Goal: Information Seeking & Learning: Learn about a topic

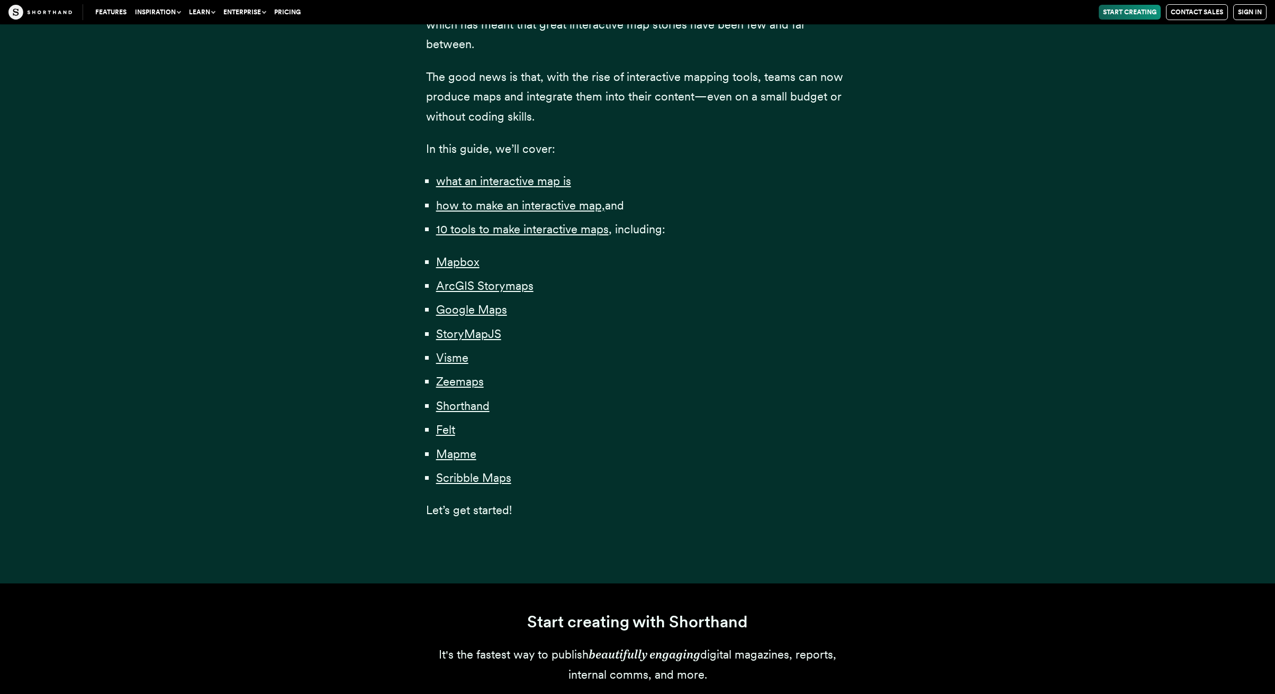
scroll to position [610, 0]
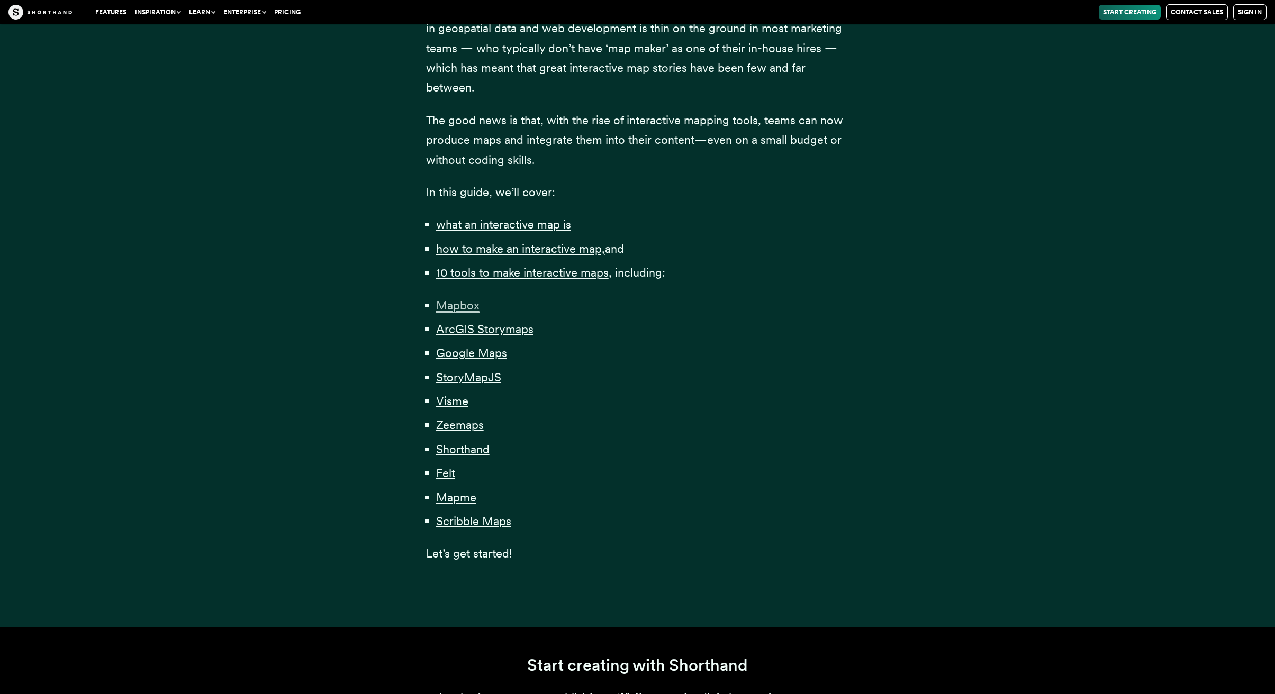
click at [467, 300] on span "Mapbox" at bounding box center [457, 305] width 43 height 14
click at [502, 329] on span "ArcGIS Storymaps" at bounding box center [484, 329] width 97 height 14
drag, startPoint x: 488, startPoint y: 361, endPoint x: 494, endPoint y: 353, distance: 10.2
click at [491, 357] on ul "Mapbox ArcGIS Storymaps Google Maps StoryMapJS Visme Zeemaps Shorthand Felt Map…" at bounding box center [637, 414] width 423 height 236
click at [495, 353] on span "Google Maps" at bounding box center [471, 353] width 71 height 14
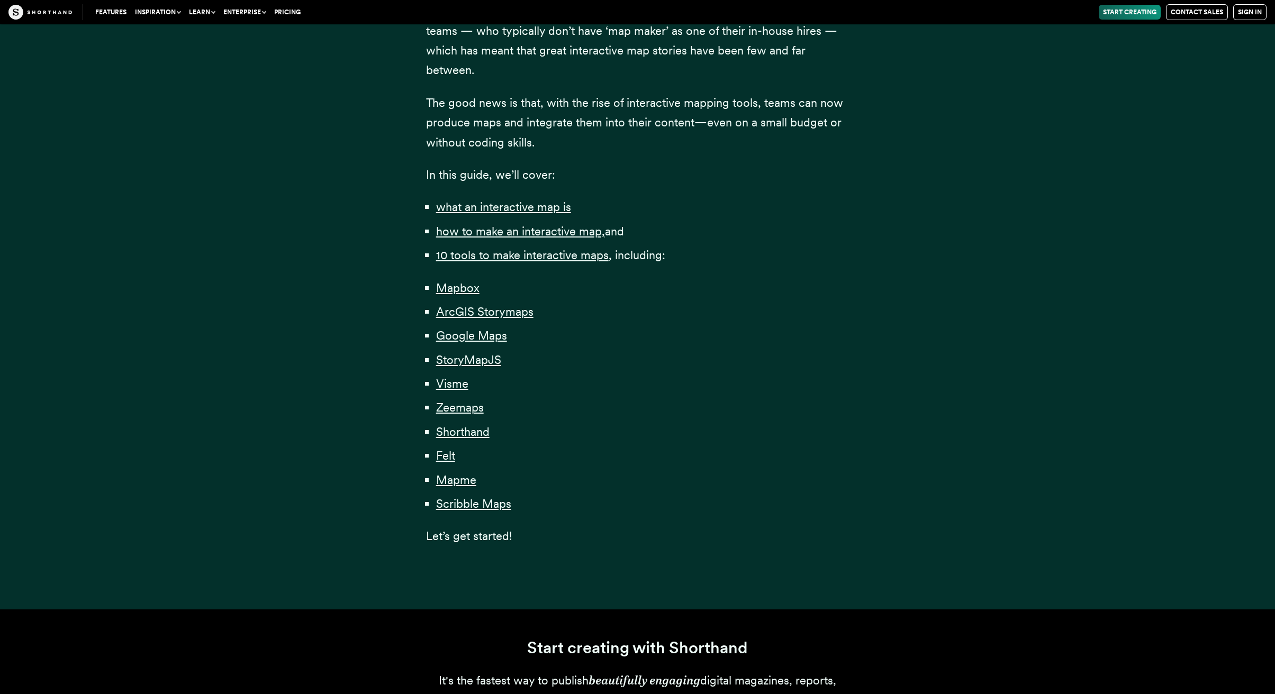
scroll to position [634, 0]
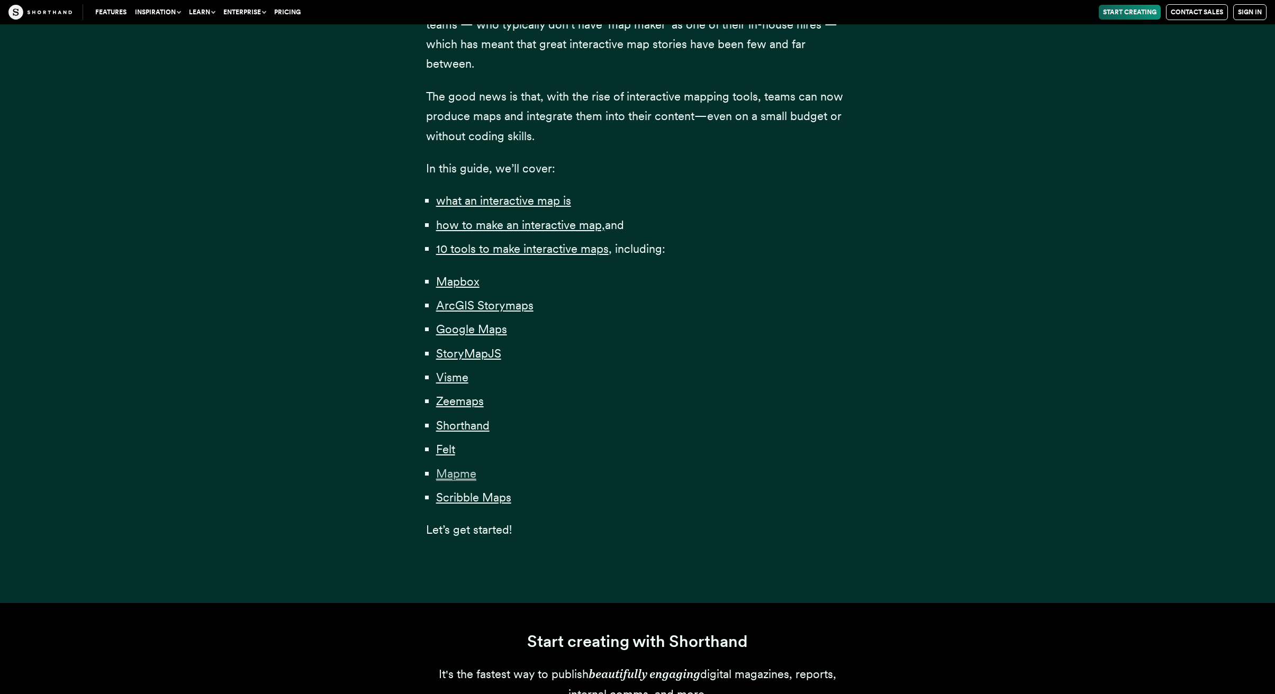
click at [470, 470] on span "Mapme" at bounding box center [456, 474] width 40 height 14
click at [493, 500] on span "Scribble Maps" at bounding box center [473, 498] width 75 height 14
click at [466, 400] on span "Zeemaps" at bounding box center [460, 401] width 48 height 14
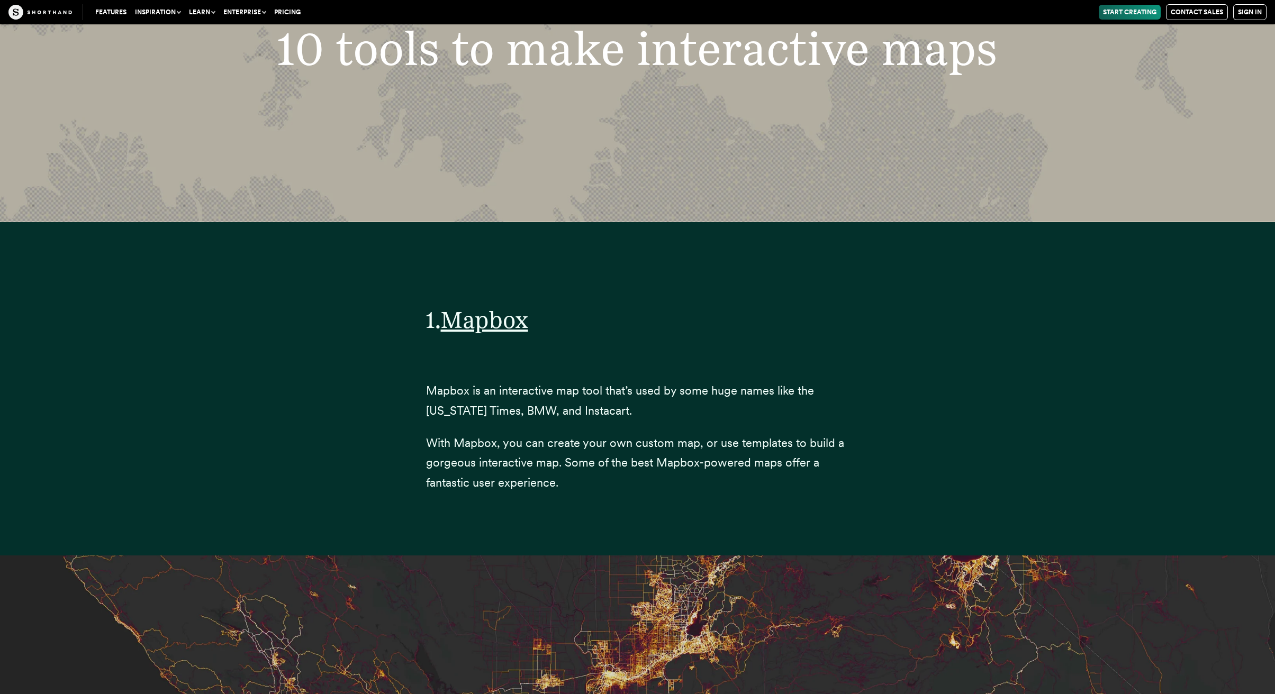
scroll to position [3996, 0]
click at [831, 1] on div "Features Use Cases Case Studies Templates Example Stories The Craft magazine Th…" at bounding box center [637, 12] width 1275 height 24
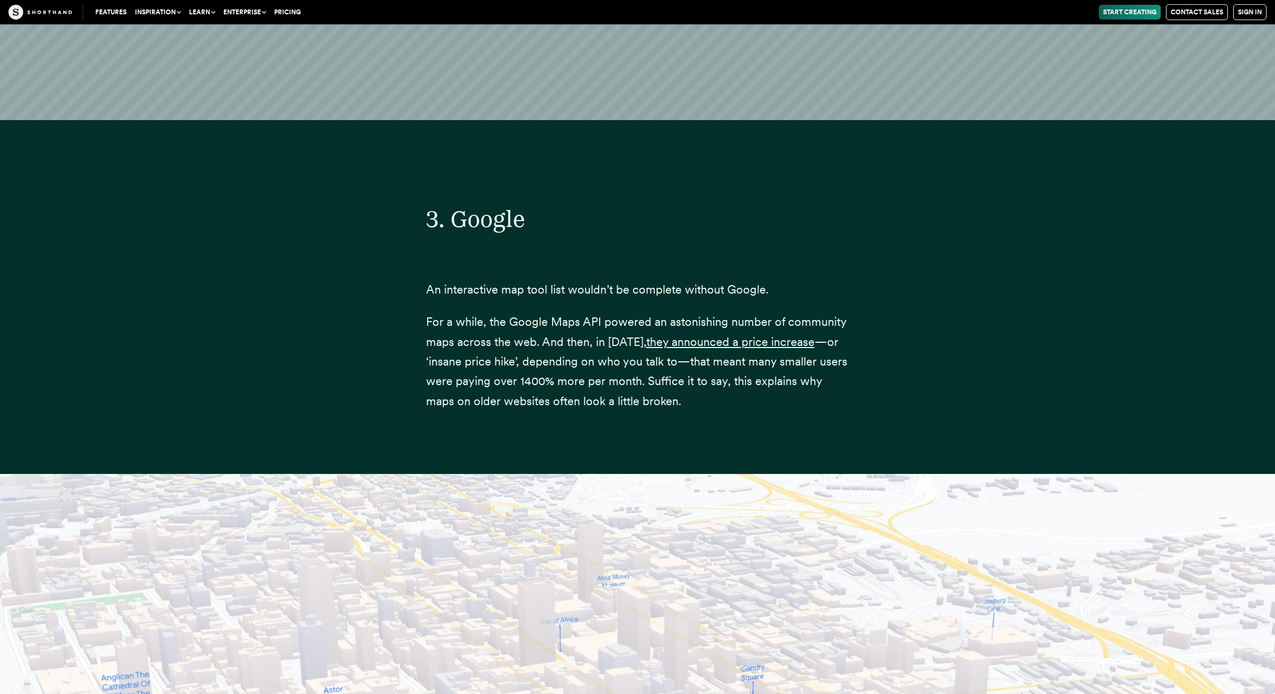
scroll to position [9366, 0]
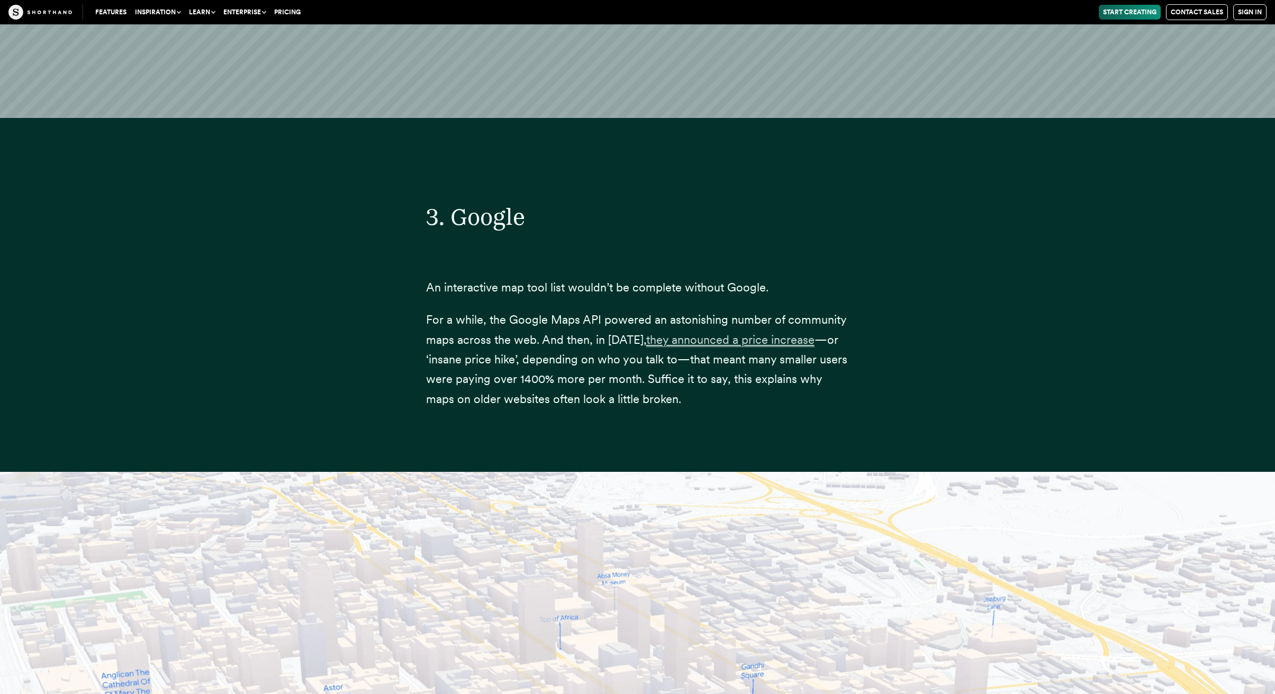
click at [756, 333] on span "they announced a price increase" at bounding box center [730, 340] width 168 height 14
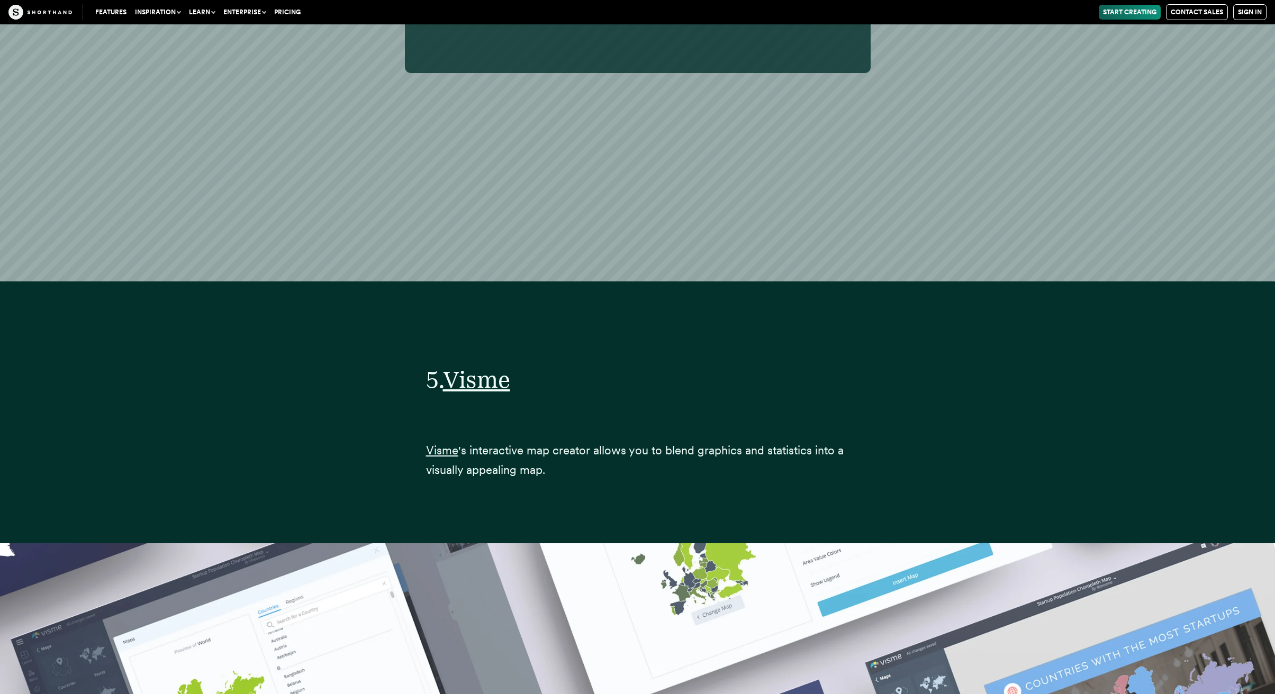
scroll to position [17773, -1]
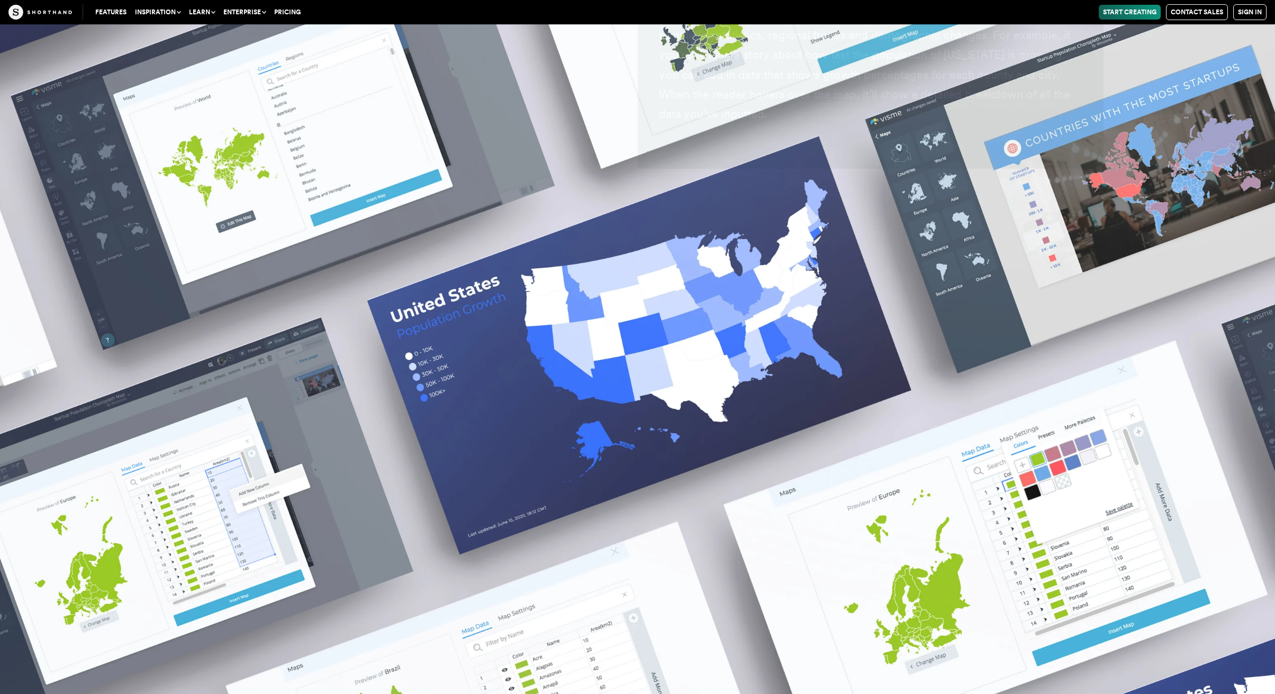
click at [449, 442] on img at bounding box center [637, 347] width 1275 height 694
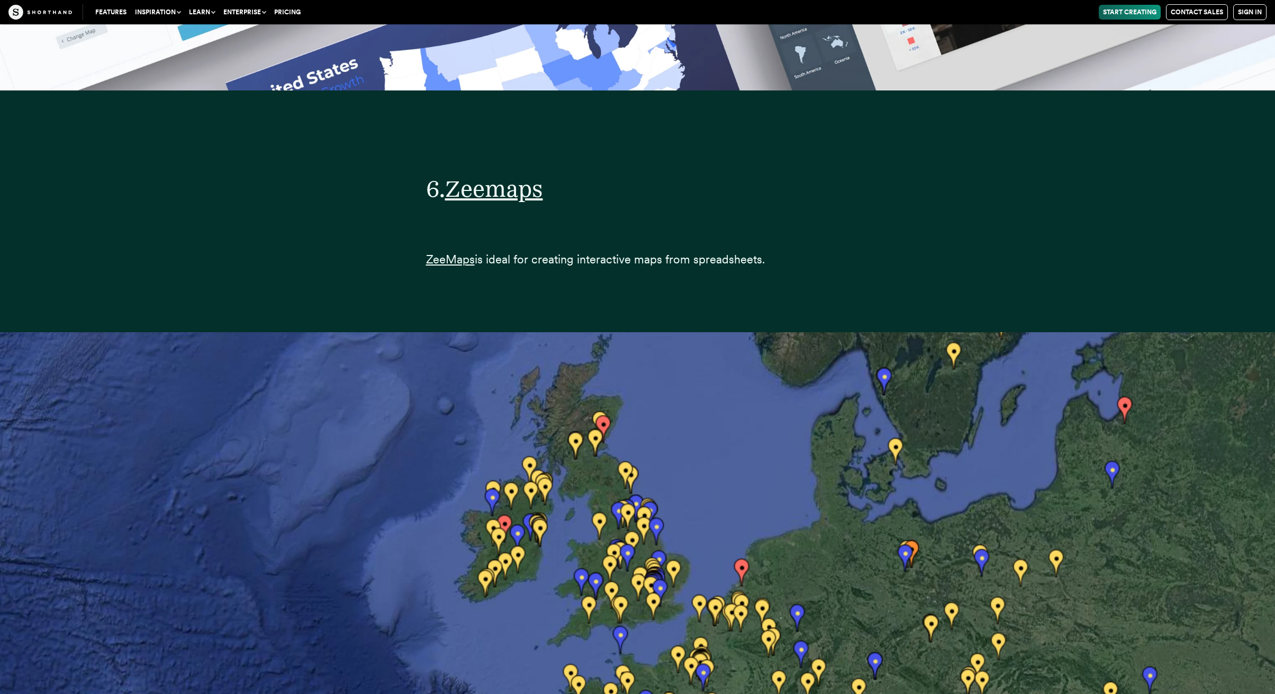
scroll to position [20533, 0]
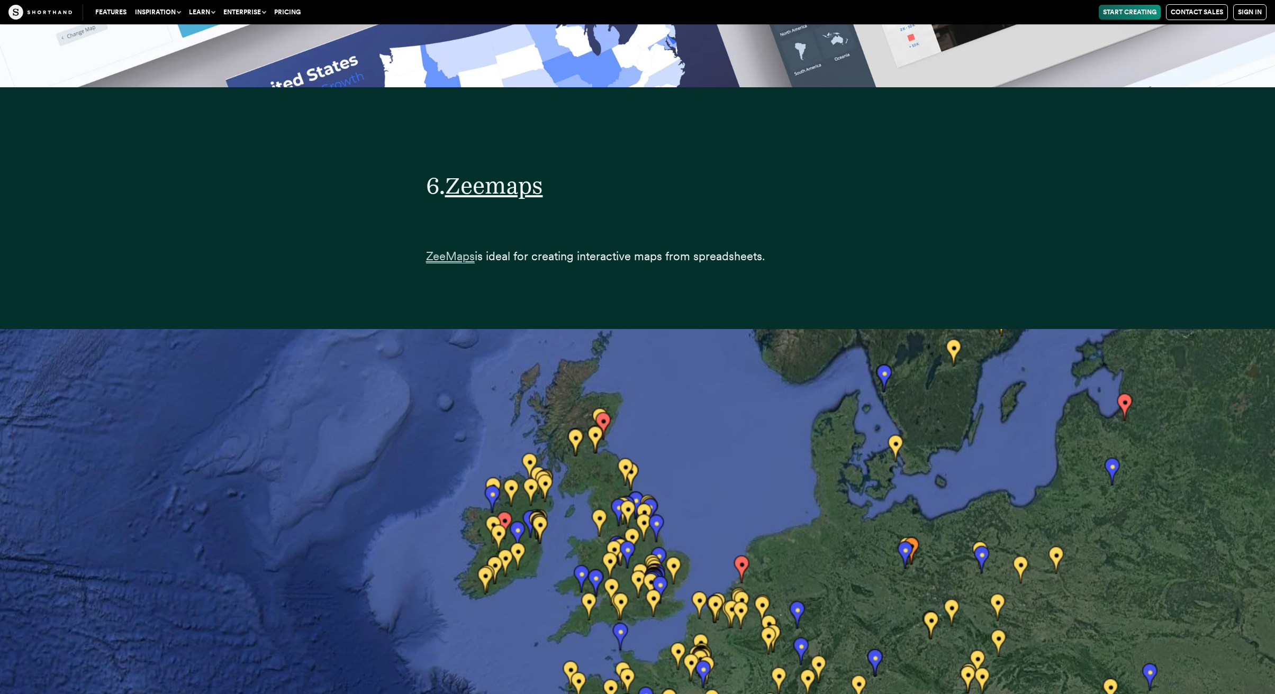
click at [454, 249] on span "ZeeMaps" at bounding box center [450, 256] width 49 height 14
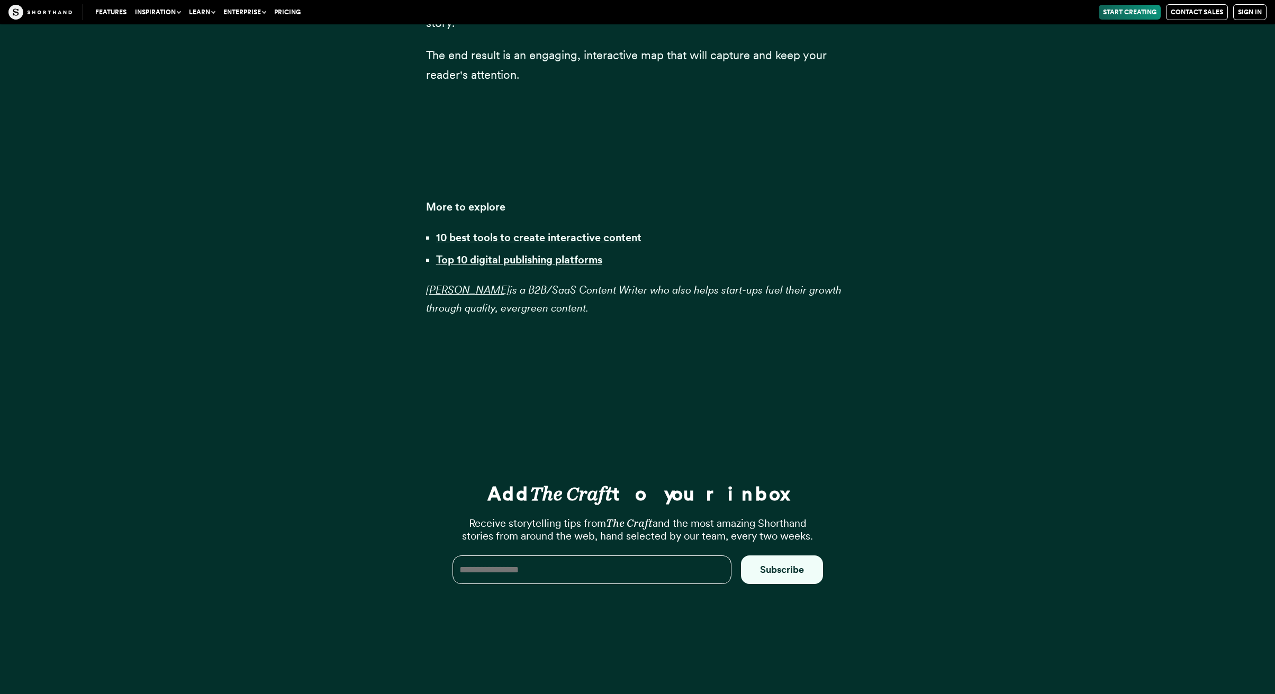
scroll to position [34337, 0]
